Goal: Task Accomplishment & Management: Use online tool/utility

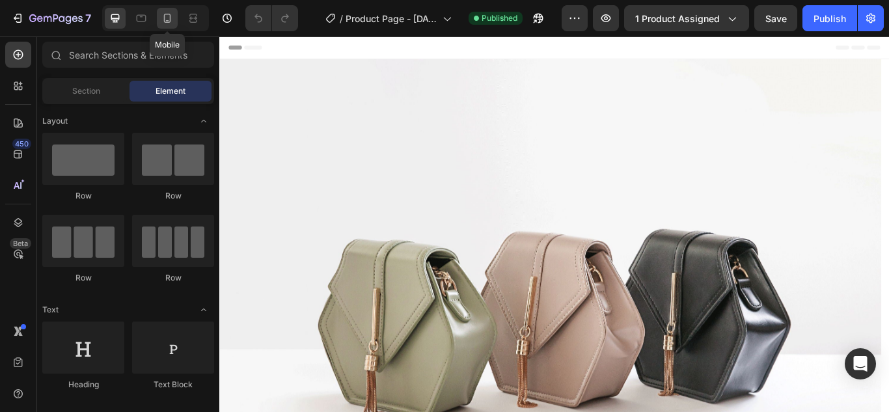
drag, startPoint x: 170, startPoint y: 27, endPoint x: 194, endPoint y: 144, distance: 120.1
click at [170, 27] on div at bounding box center [167, 18] width 21 height 21
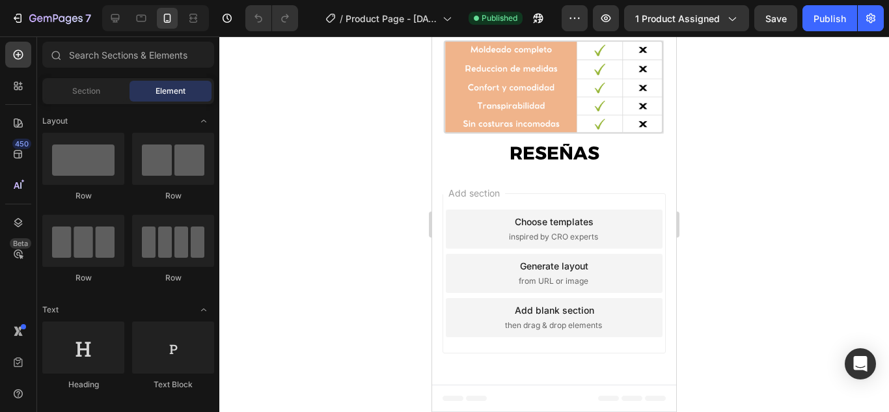
scroll to position [2580, 0]
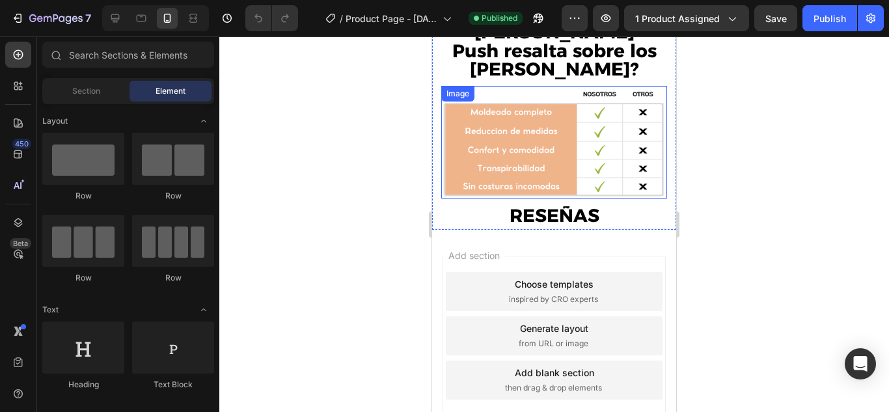
click at [559, 120] on img at bounding box center [554, 142] width 226 height 113
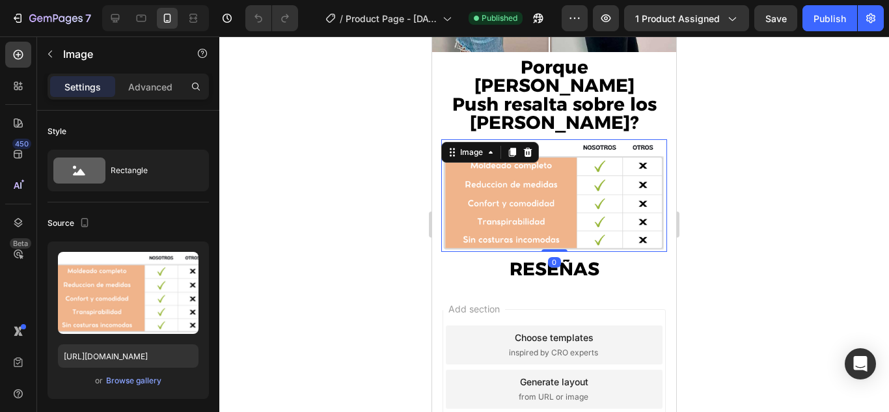
scroll to position [2515, 0]
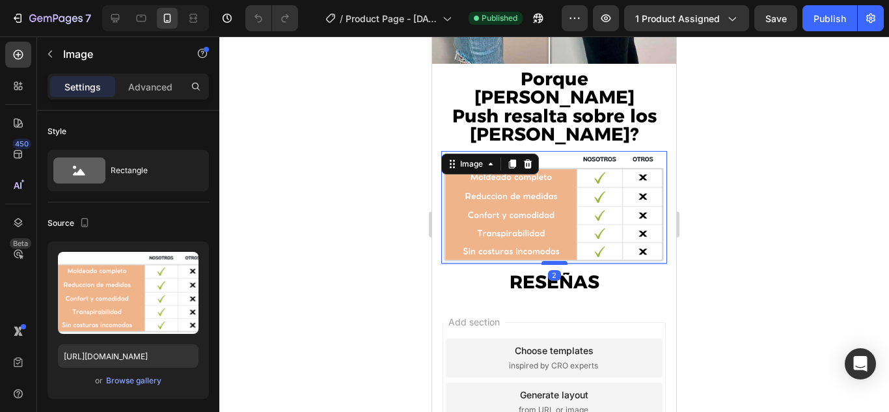
click at [554, 261] on div at bounding box center [554, 263] width 26 height 4
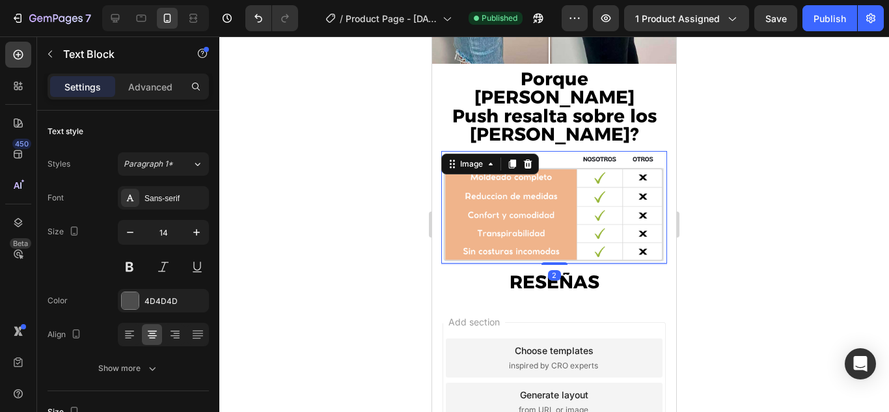
click at [581, 271] on strong "RESEÑAS" at bounding box center [554, 282] width 90 height 22
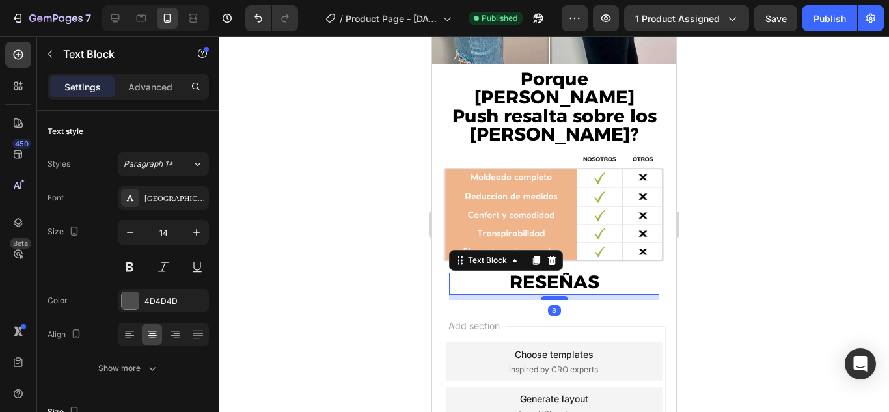
drag, startPoint x: 552, startPoint y: 232, endPoint x: 1167, endPoint y: 225, distance: 614.2
click at [553, 296] on div at bounding box center [554, 298] width 26 height 4
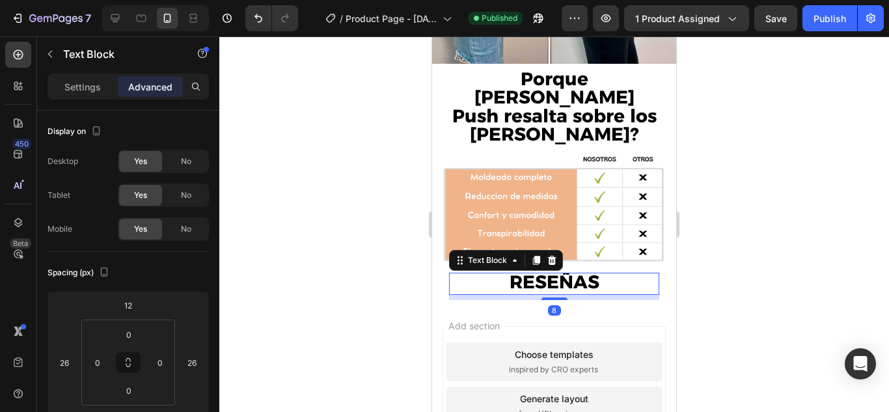
click at [750, 185] on div at bounding box center [553, 223] width 669 height 375
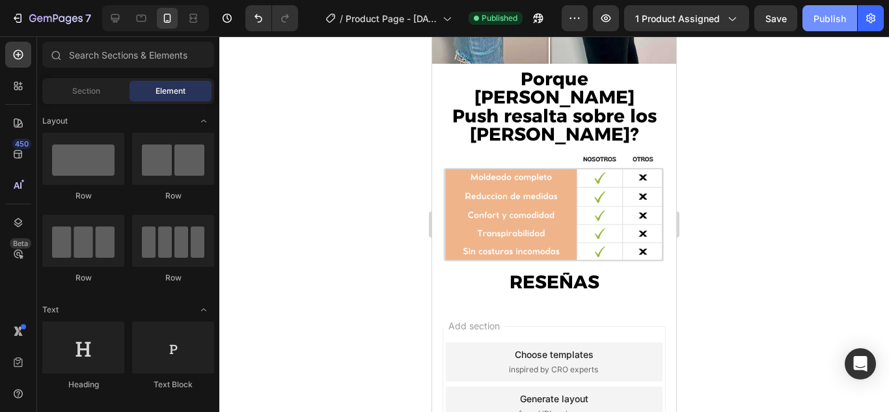
click at [828, 25] on div "Publish" at bounding box center [829, 19] width 33 height 14
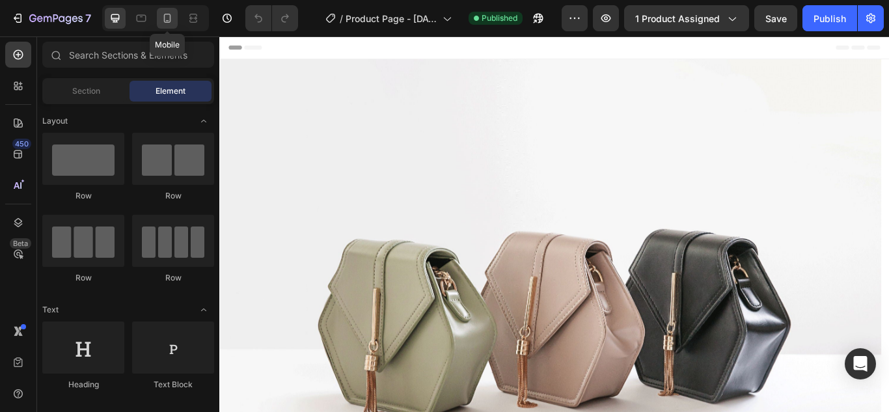
click at [169, 23] on icon at bounding box center [167, 18] width 13 height 13
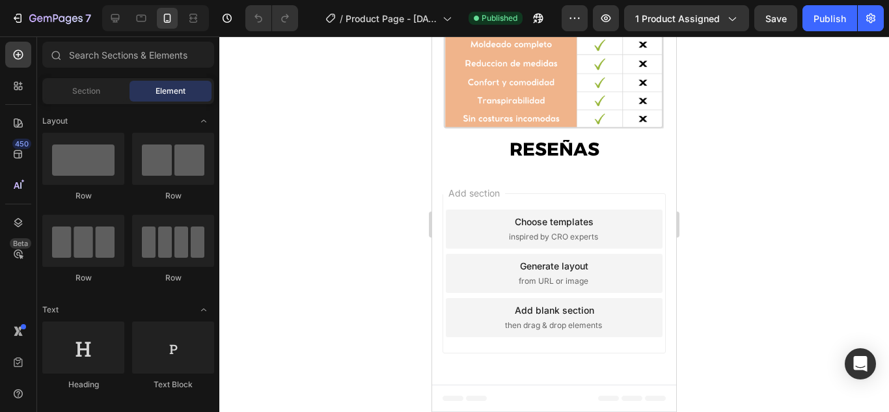
scroll to position [2520, 0]
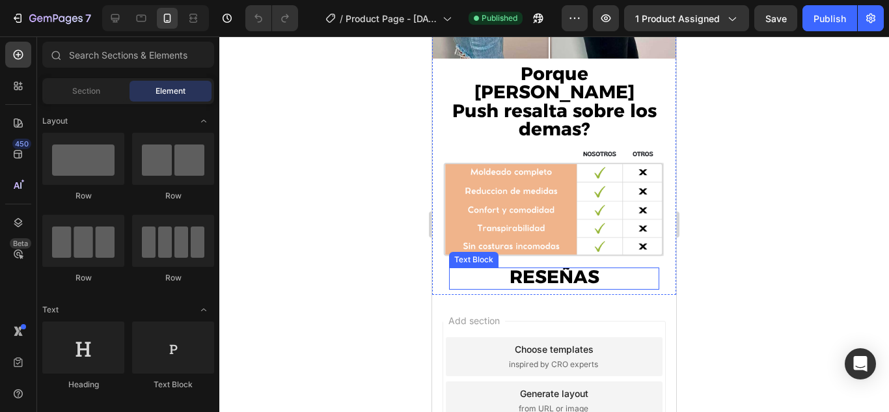
click at [569, 265] on strong "RESEÑAS" at bounding box center [554, 276] width 90 height 22
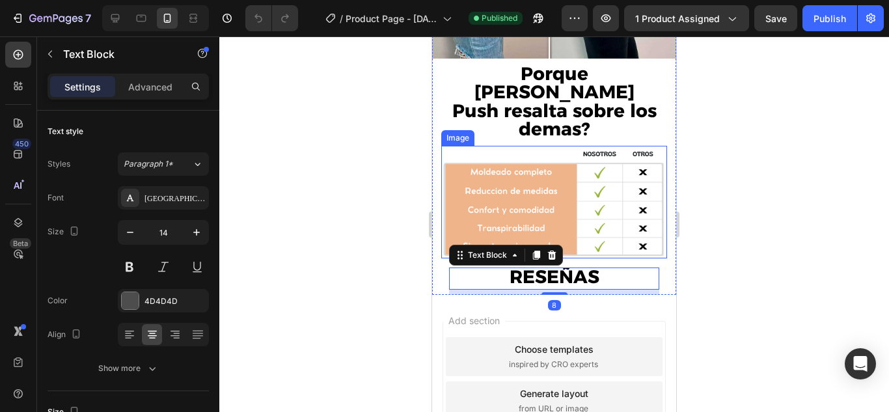
click at [606, 178] on img at bounding box center [554, 202] width 226 height 113
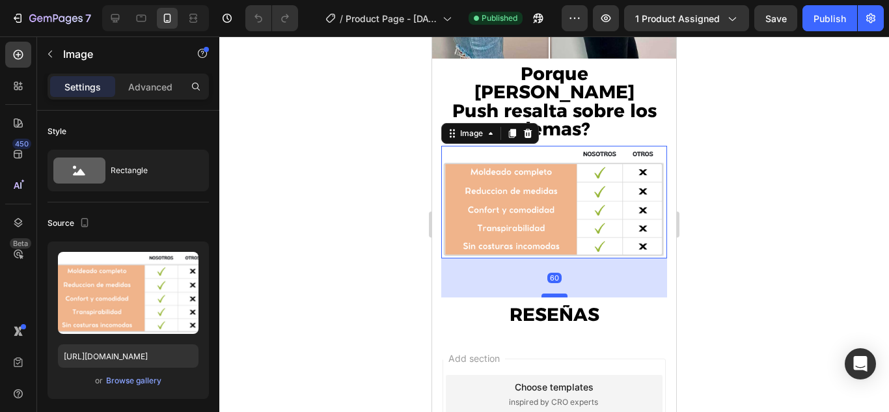
drag, startPoint x: 559, startPoint y: 196, endPoint x: 561, endPoint y: 234, distance: 37.8
click at [561, 293] on div at bounding box center [554, 295] width 26 height 4
click at [576, 303] on strong "RESEÑAS" at bounding box center [554, 314] width 90 height 22
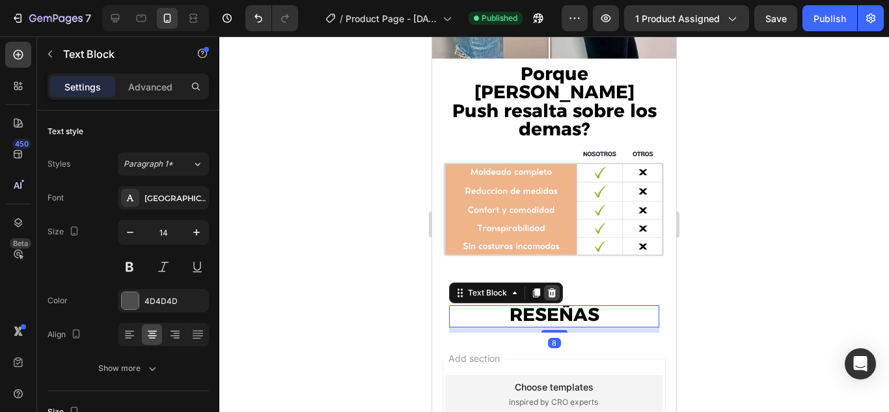
click at [558, 285] on div at bounding box center [552, 293] width 16 height 16
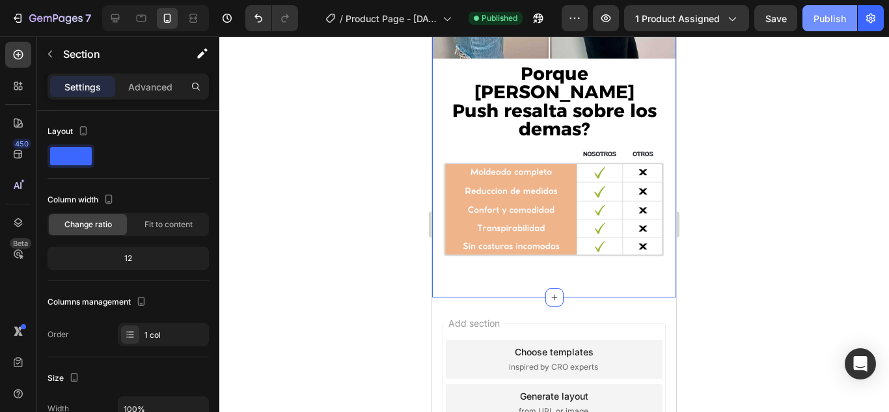
click at [821, 26] on button "Publish" at bounding box center [829, 18] width 55 height 26
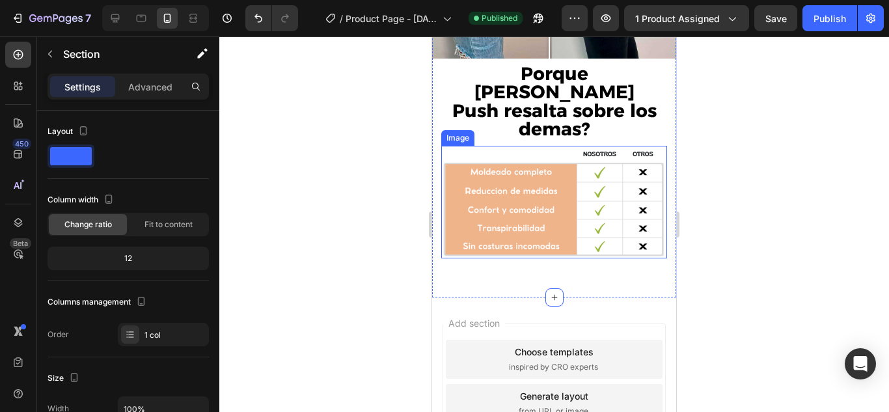
click at [593, 174] on img at bounding box center [554, 202] width 226 height 113
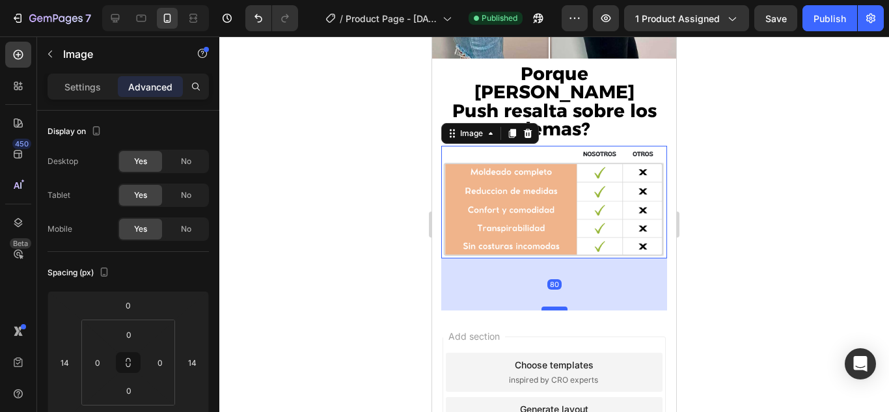
drag, startPoint x: 549, startPoint y: 234, endPoint x: 552, endPoint y: 247, distance: 13.4
click at [552, 306] on div at bounding box center [554, 308] width 26 height 4
type input "80"
click at [826, 27] on button "Publish" at bounding box center [829, 18] width 55 height 26
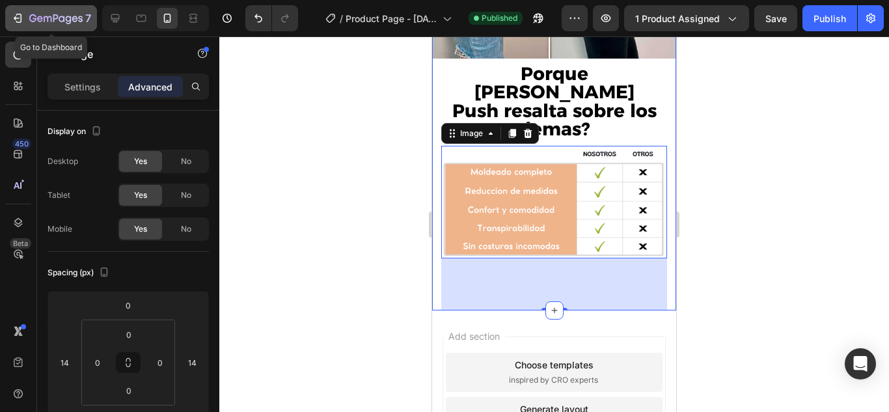
click at [15, 23] on icon "button" at bounding box center [17, 18] width 13 height 13
